Goal: Find specific page/section: Find specific page/section

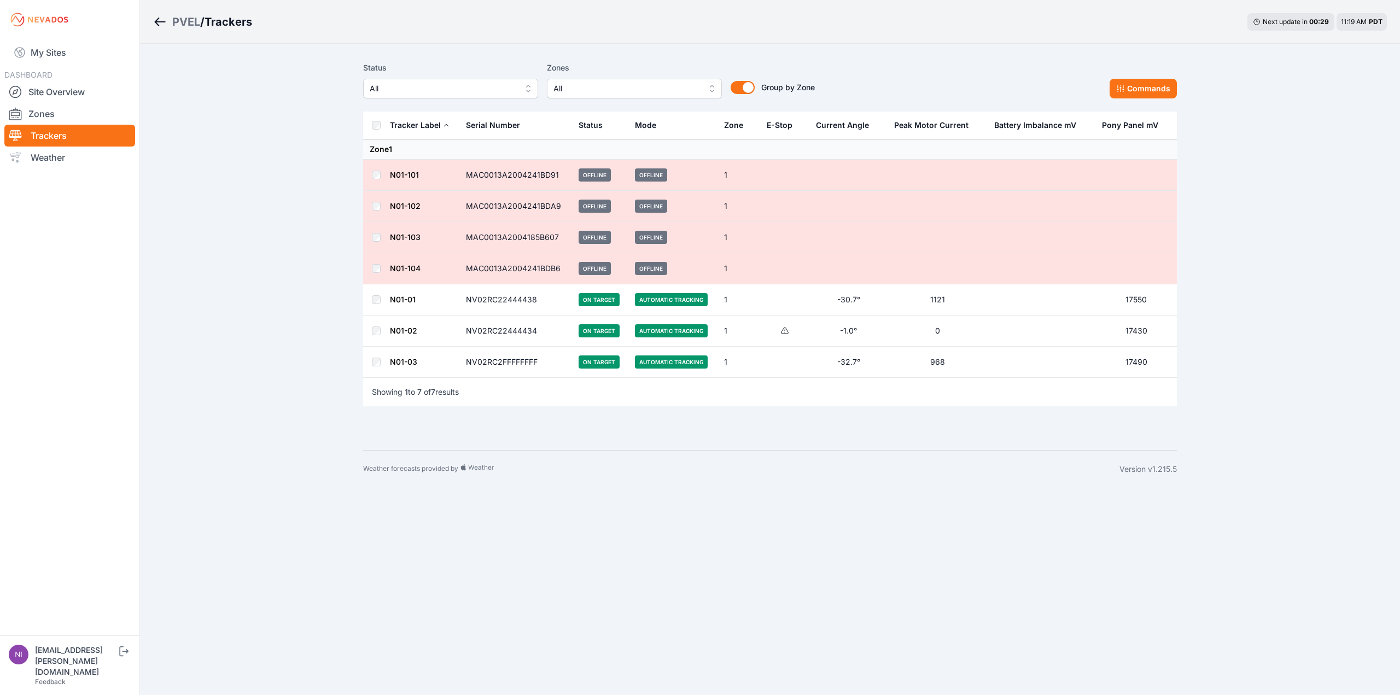
click at [402, 296] on link "N01-01" at bounding box center [403, 299] width 26 height 9
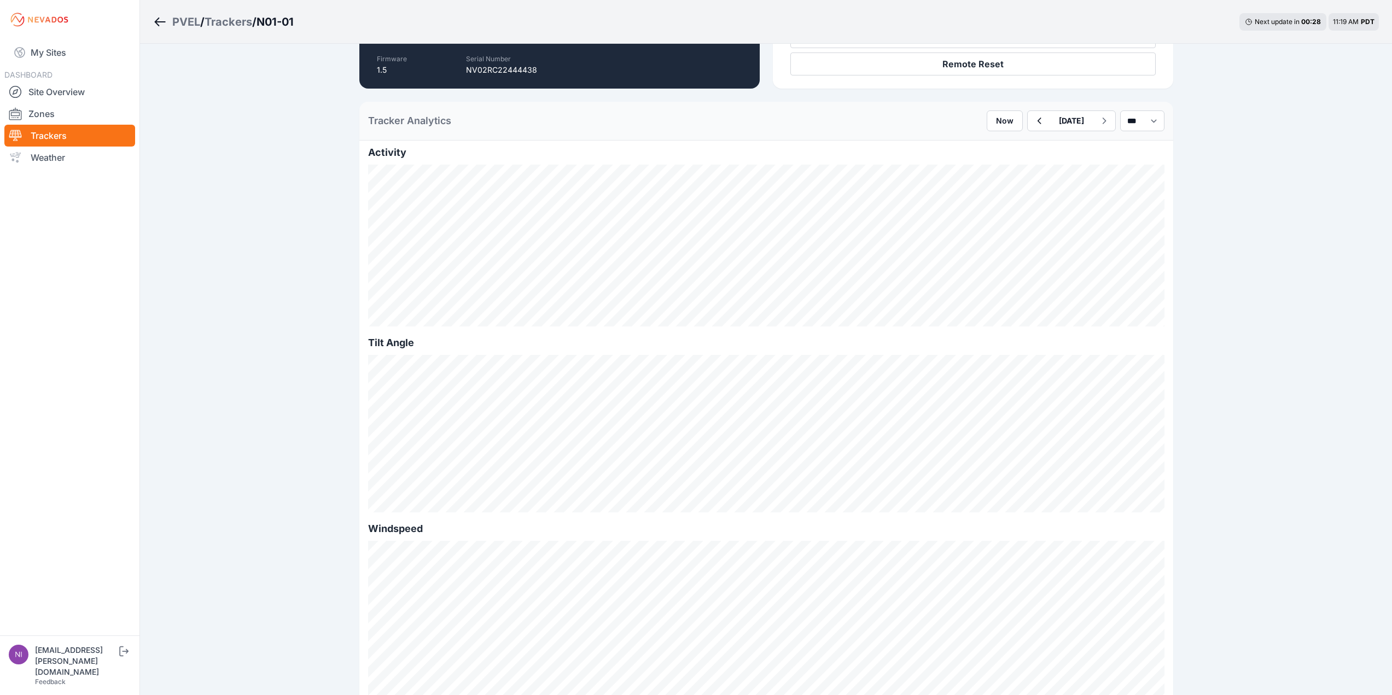
scroll to position [219, 0]
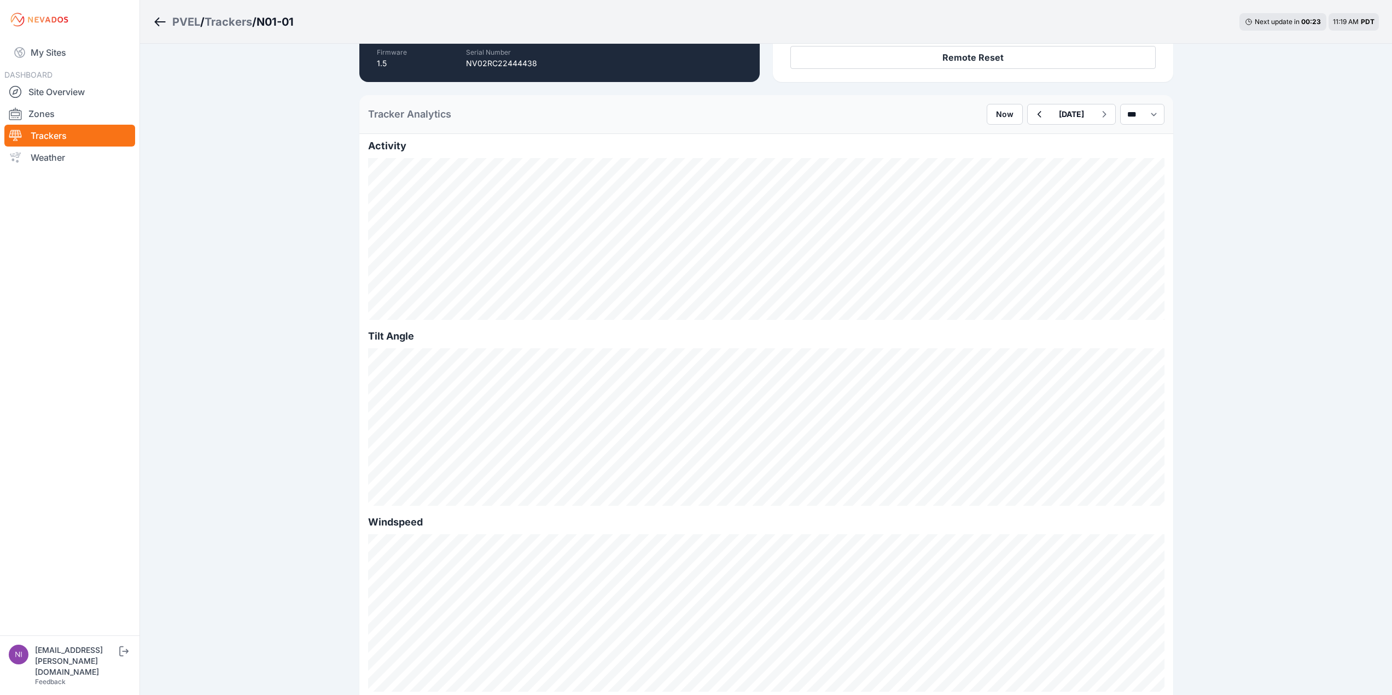
click at [234, 21] on div "Trackers" at bounding box center [228, 21] width 48 height 15
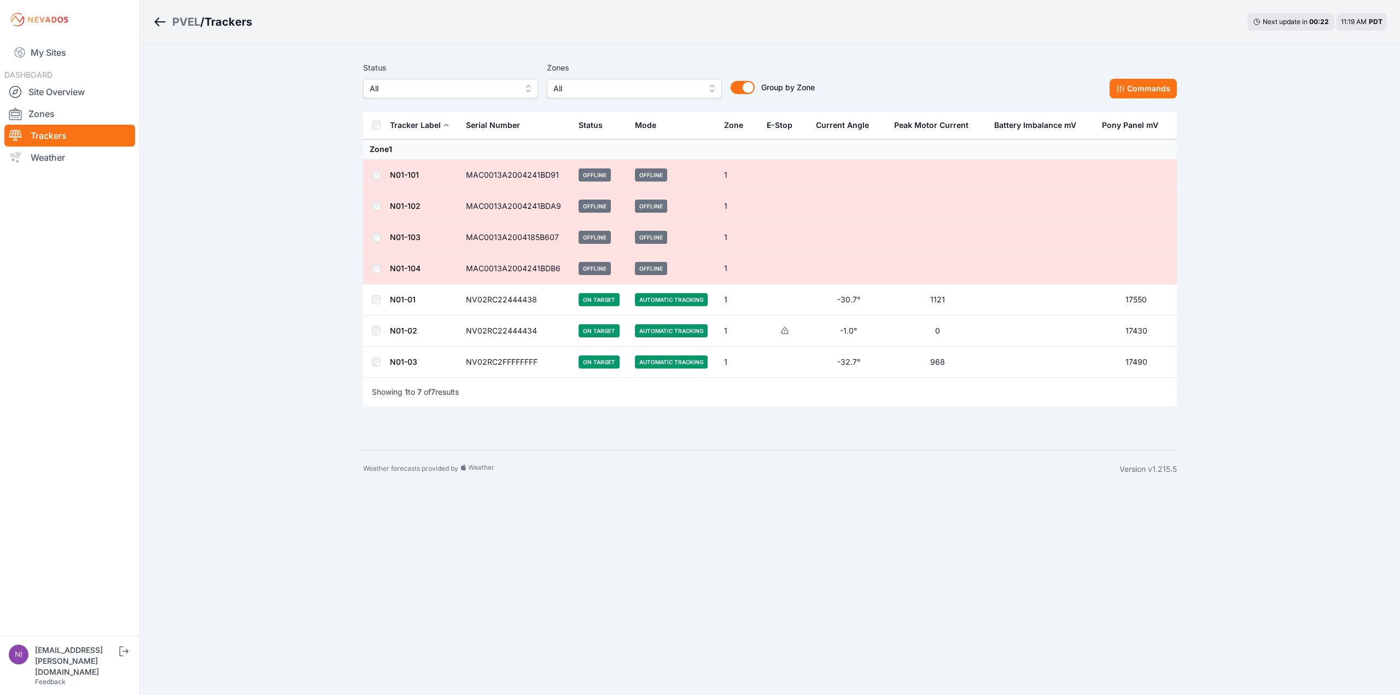
click at [401, 366] on link "N01-03" at bounding box center [403, 361] width 27 height 9
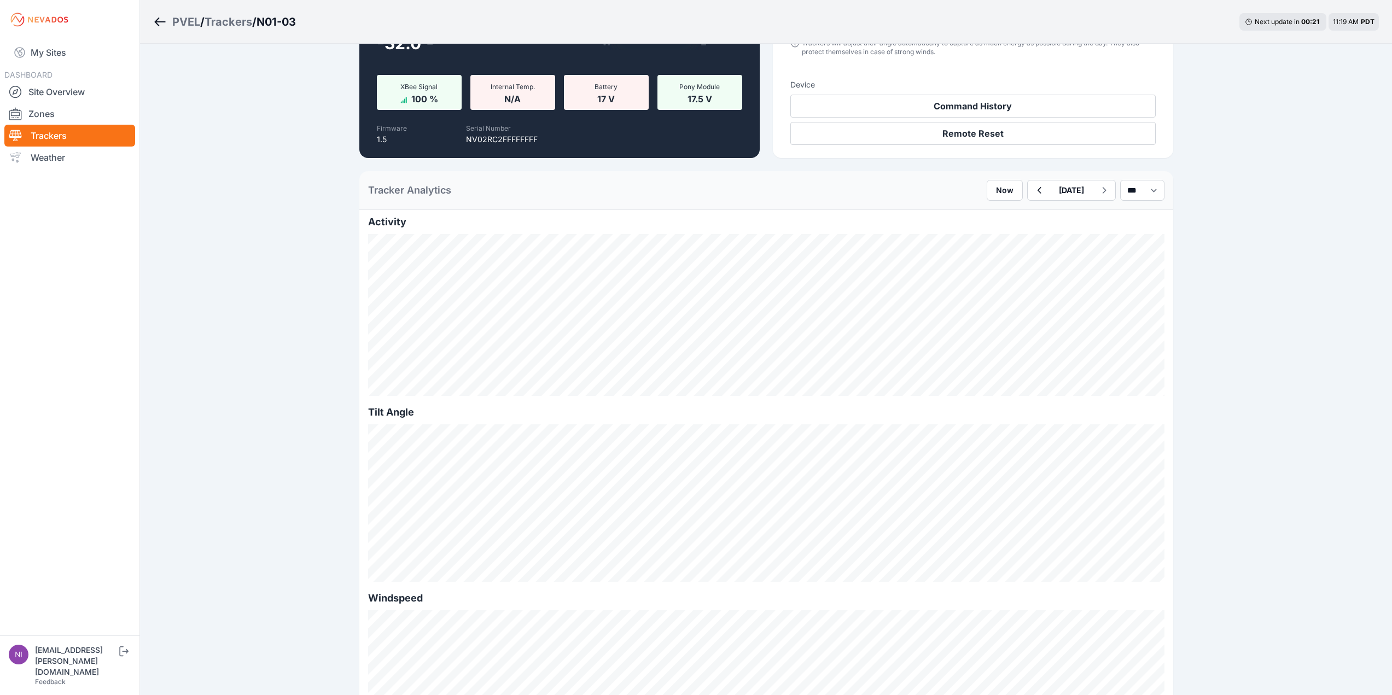
scroll to position [219, 0]
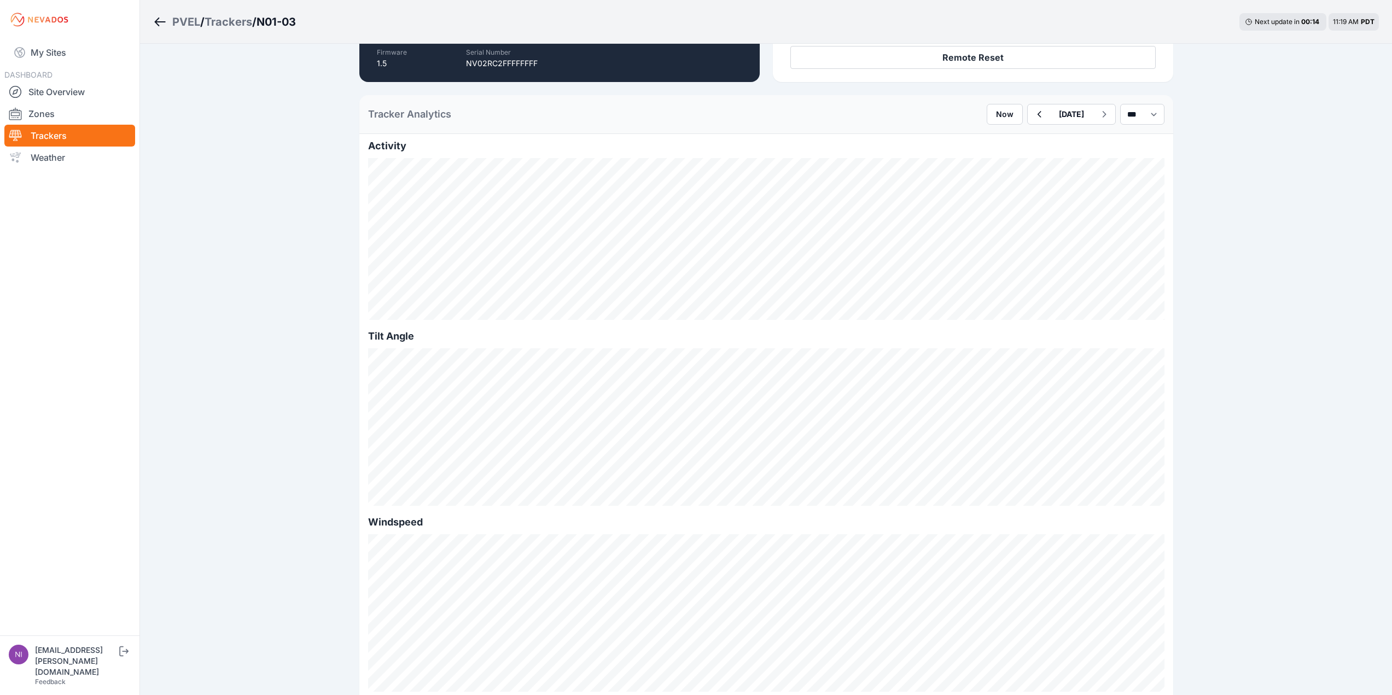
click at [235, 26] on div "Trackers" at bounding box center [228, 21] width 48 height 15
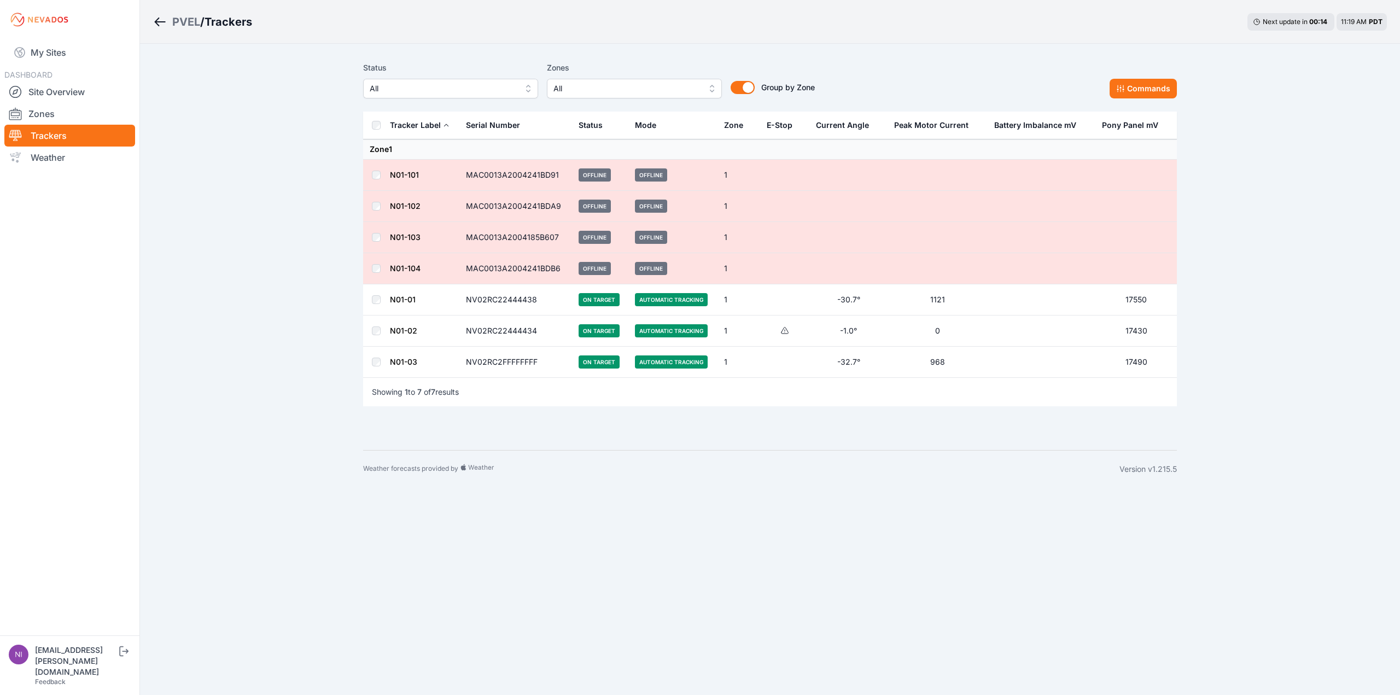
click at [403, 324] on td "N01-02" at bounding box center [424, 330] width 70 height 31
click at [404, 328] on link "N01-02" at bounding box center [403, 330] width 27 height 9
